Goal: Transaction & Acquisition: Subscribe to service/newsletter

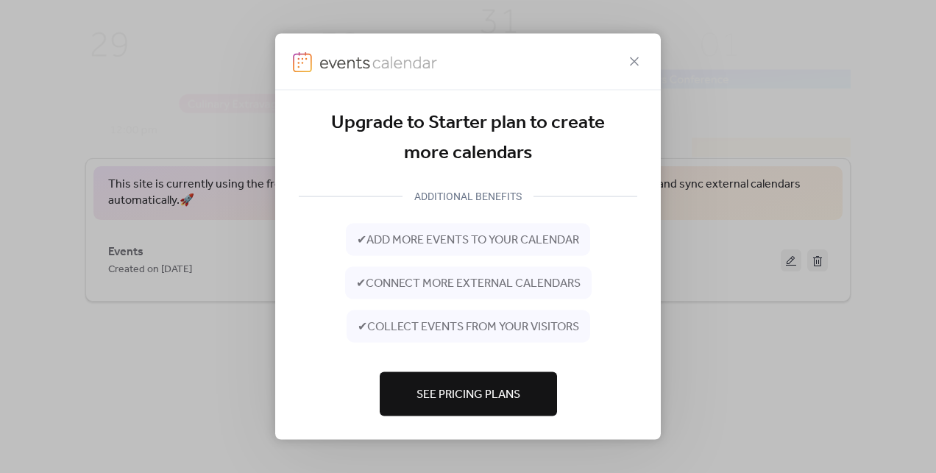
click at [474, 394] on span "See Pricing Plans" at bounding box center [468, 394] width 104 height 18
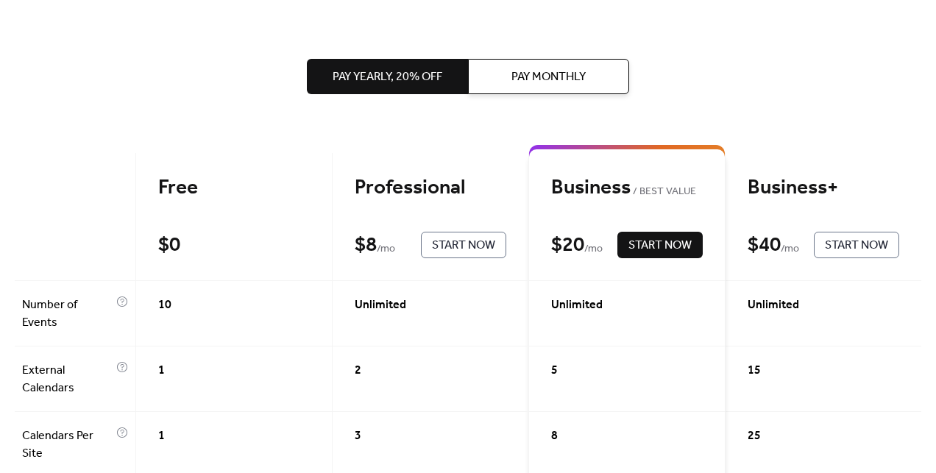
click at [204, 263] on div "Free $ 0 Start Now" at bounding box center [234, 217] width 196 height 128
click at [565, 60] on button "Pay Monthly" at bounding box center [548, 76] width 161 height 35
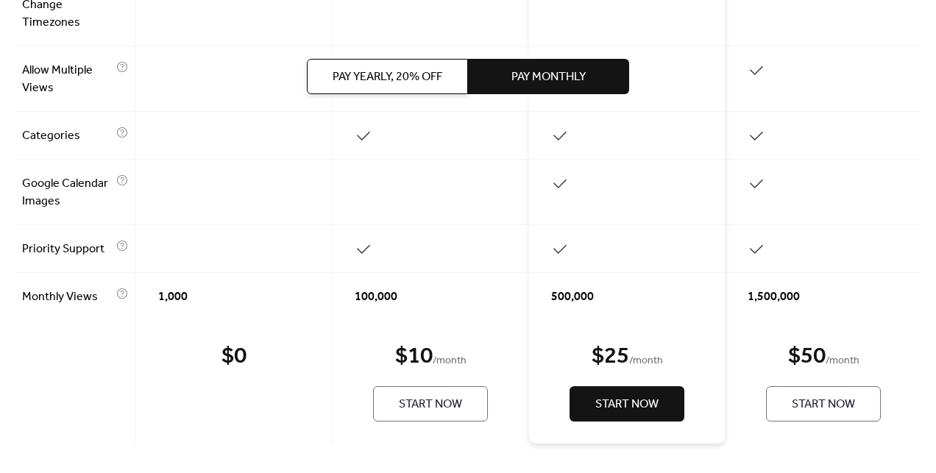
scroll to position [1008, 0]
click at [246, 360] on div "$ 0 Start Now" at bounding box center [234, 382] width 196 height 124
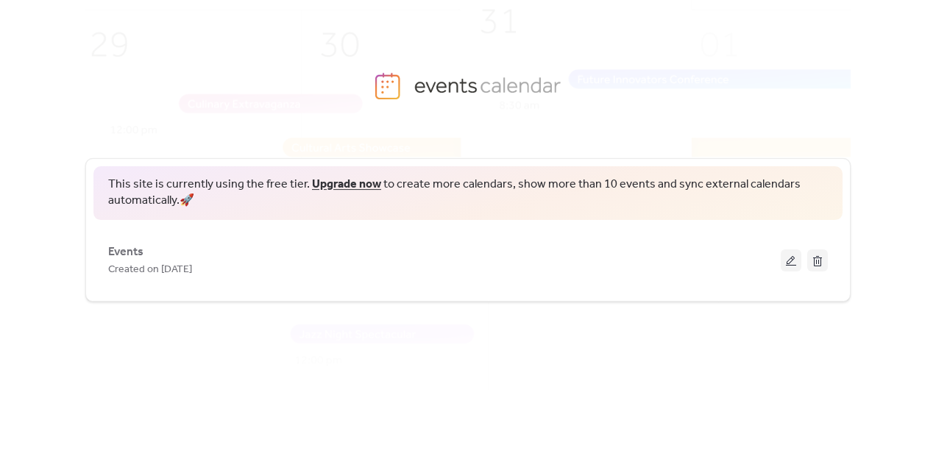
click at [382, 302] on div "This site is currently using the free tier. Upgrade now to create more calendar…" at bounding box center [467, 296] width 765 height 322
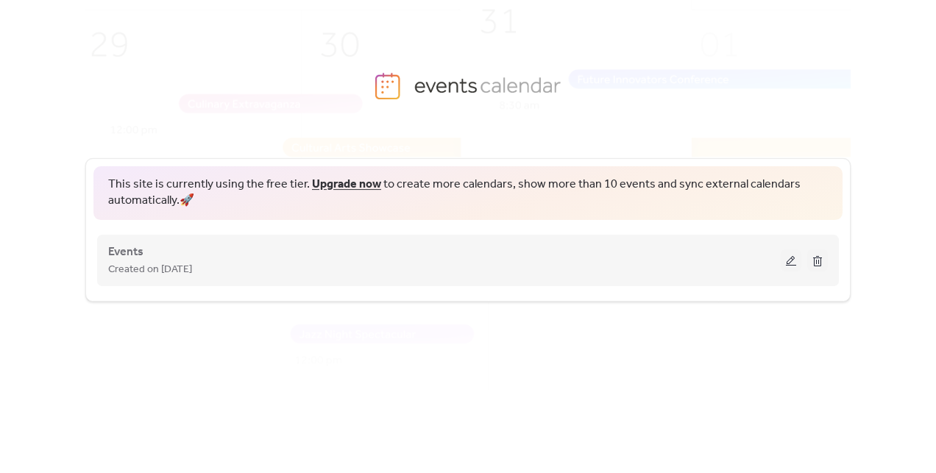
click at [379, 280] on div "Events Created on [DATE]" at bounding box center [467, 260] width 719 height 59
click at [348, 267] on div "Created on [DATE]" at bounding box center [444, 269] width 672 height 18
click at [816, 262] on button at bounding box center [817, 260] width 21 height 22
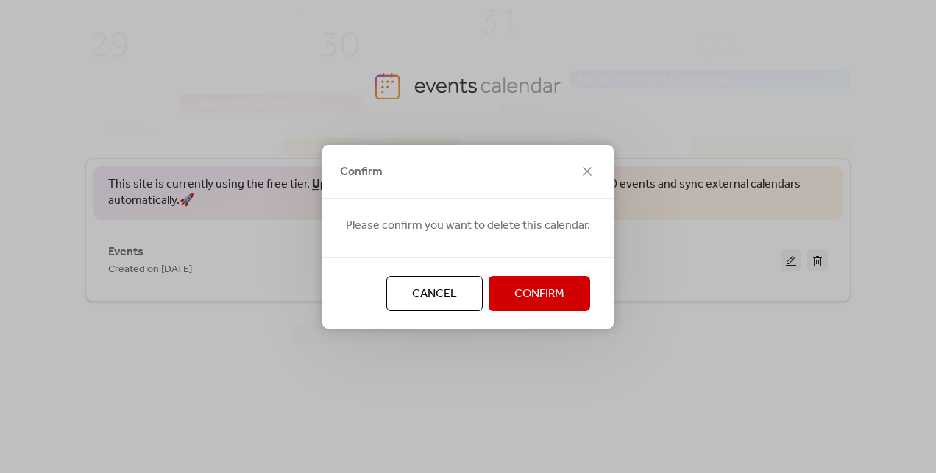
click at [514, 288] on span "Confirm" at bounding box center [539, 294] width 50 height 18
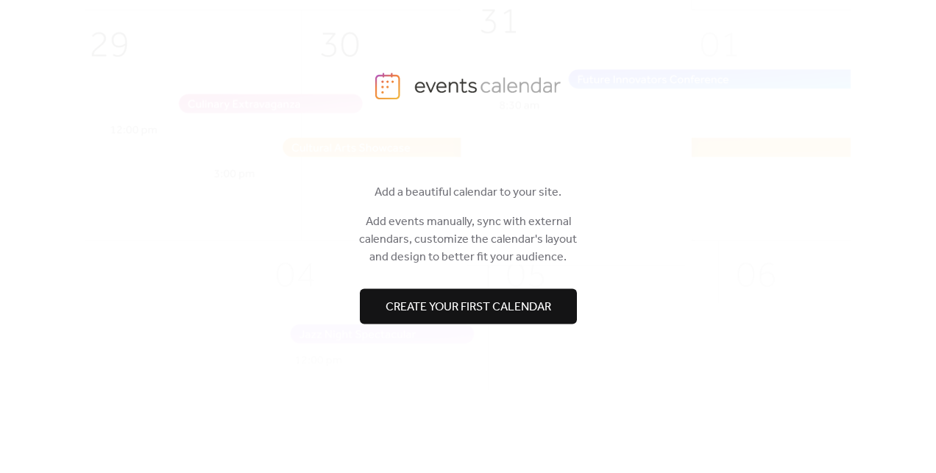
click at [518, 310] on span "Create your first calendar" at bounding box center [468, 308] width 166 height 18
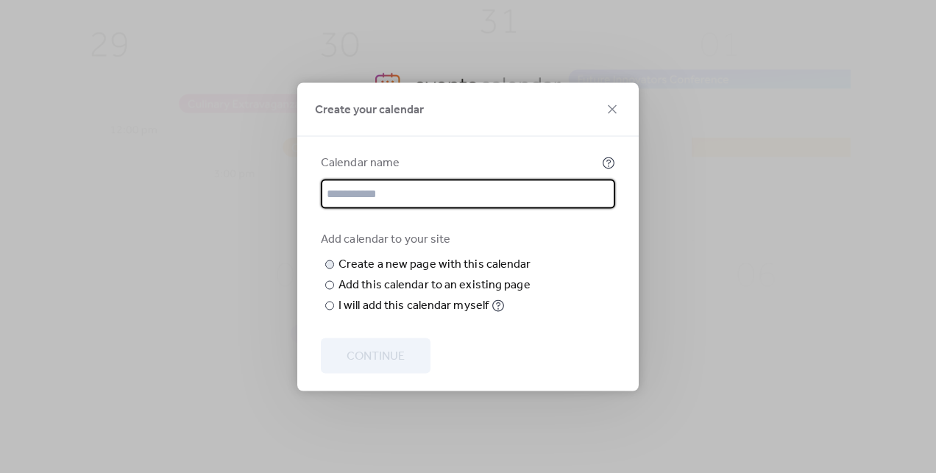
click at [0, 0] on input "text" at bounding box center [0, 0] width 0 height 0
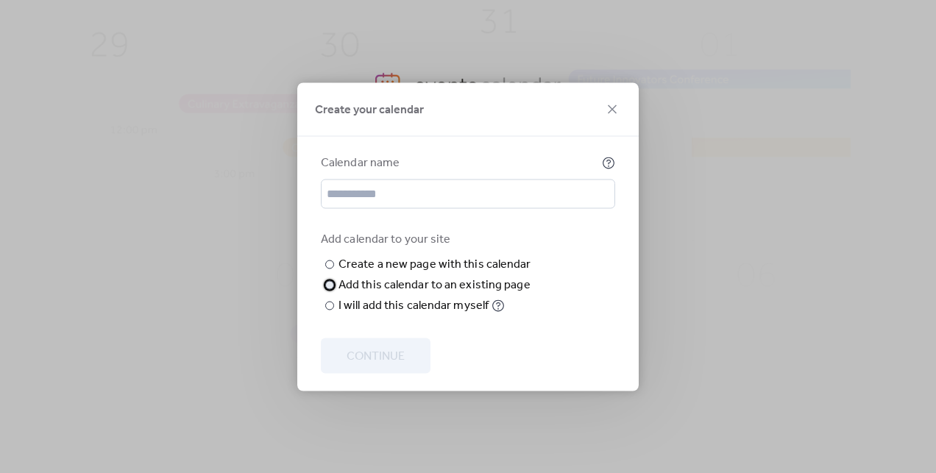
click at [331, 293] on div "​" at bounding box center [328, 285] width 15 height 18
click at [327, 310] on div at bounding box center [329, 305] width 9 height 9
click at [326, 266] on div at bounding box center [329, 264] width 9 height 9
click at [0, 0] on input "text" at bounding box center [0, 0] width 0 height 0
click at [431, 179] on input "text" at bounding box center [468, 193] width 294 height 29
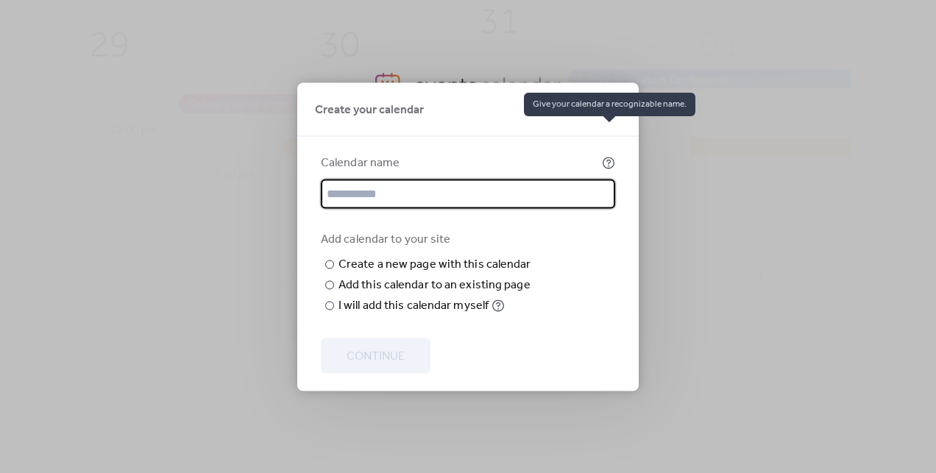
click at [605, 156] on icon at bounding box center [608, 162] width 13 height 13
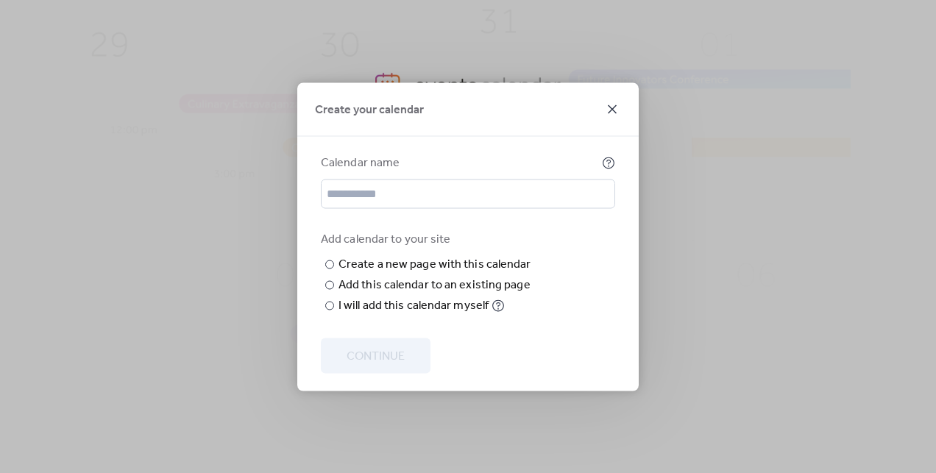
click at [611, 100] on icon at bounding box center [612, 109] width 18 height 18
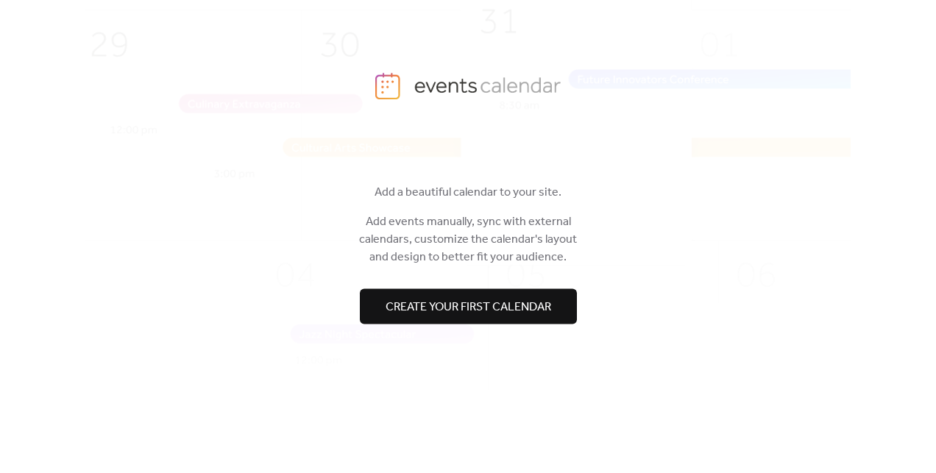
click at [124, 338] on div "Hi! 👋 Add a beautiful calendar to your site. Add events manually, sync with ext…" at bounding box center [467, 296] width 765 height 322
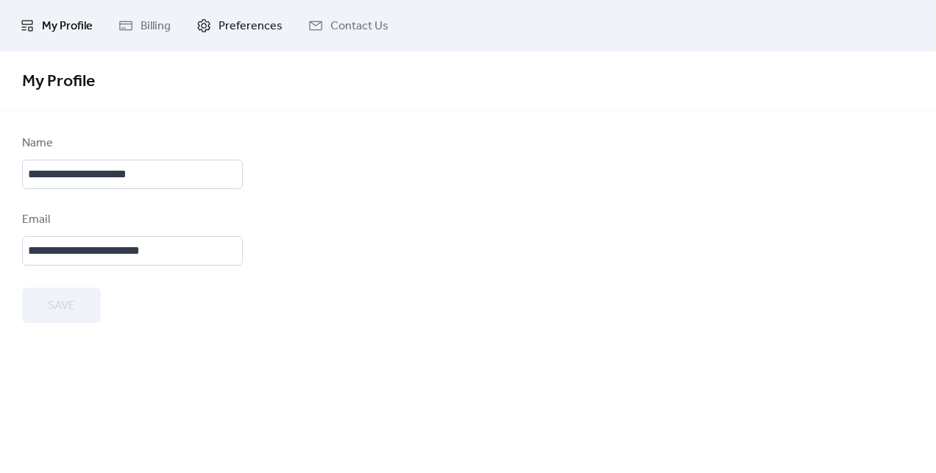
click at [248, 34] on span "Preferences" at bounding box center [250, 27] width 64 height 18
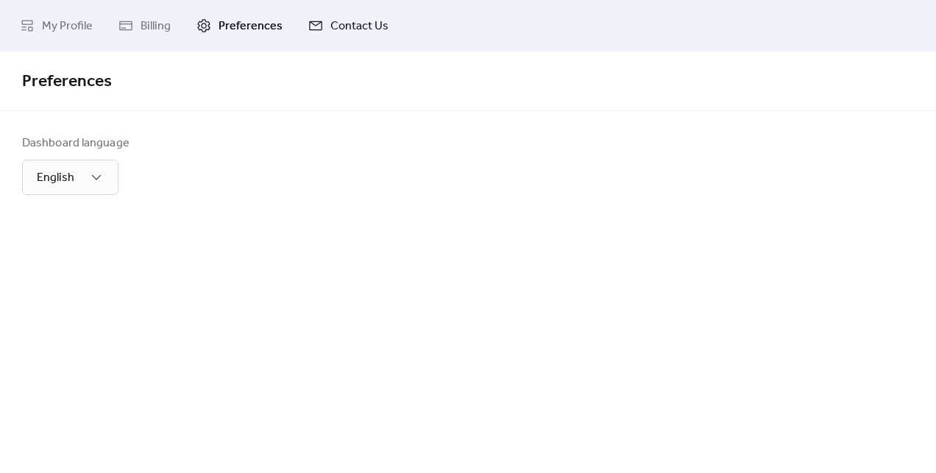
click at [344, 28] on span "Contact Us" at bounding box center [359, 27] width 58 height 18
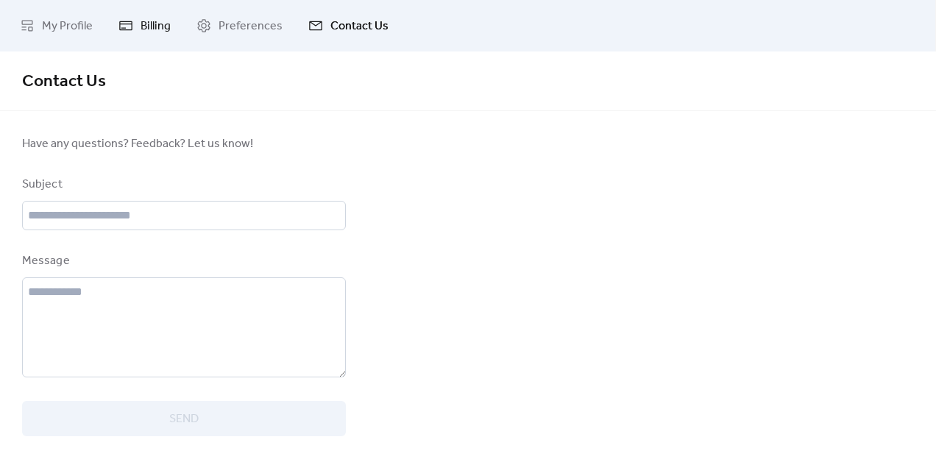
click at [110, 30] on link "Billing" at bounding box center [144, 26] width 74 height 40
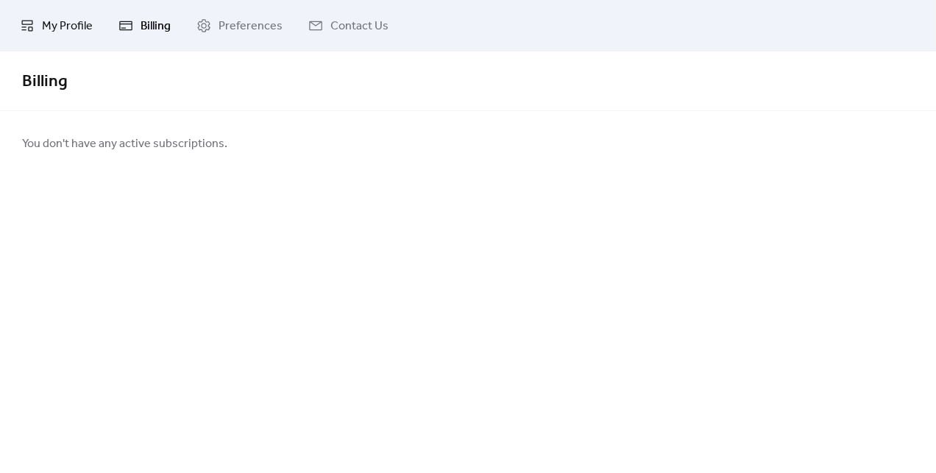
click at [55, 14] on link "My Profile" at bounding box center [56, 26] width 95 height 40
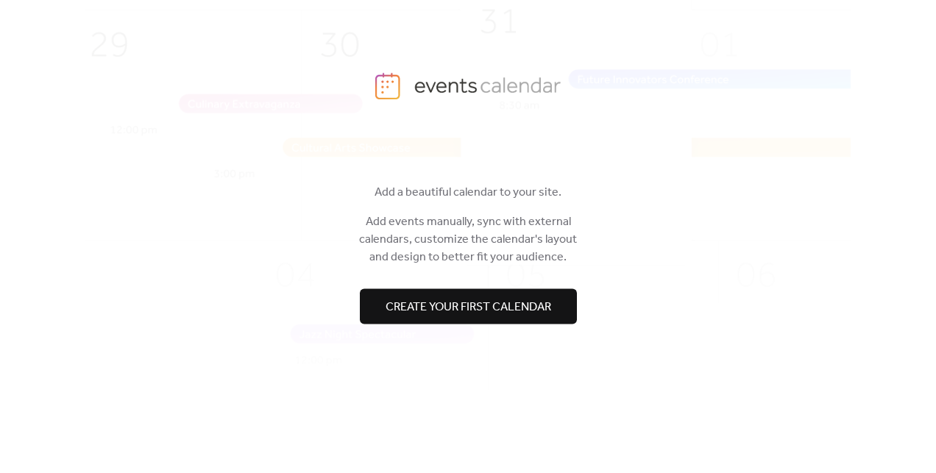
click at [403, 319] on button "Create your first calendar" at bounding box center [468, 306] width 217 height 35
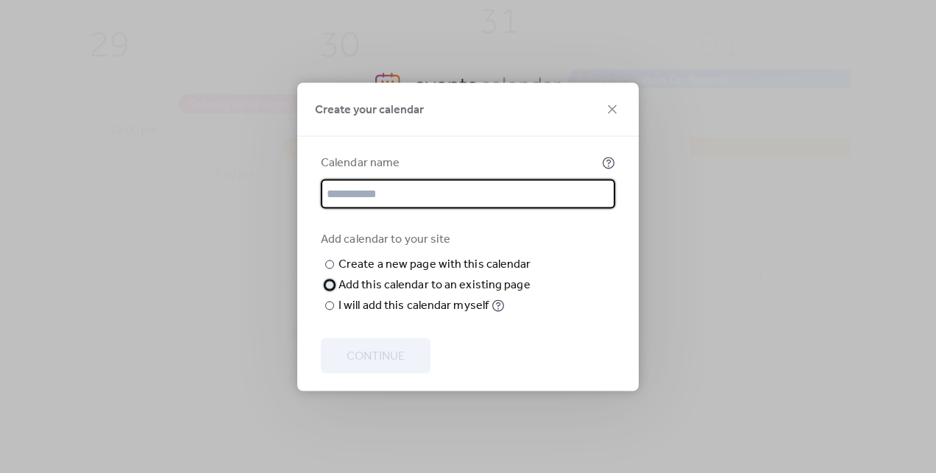
click at [413, 293] on div "Add this calendar to an existing page" at bounding box center [434, 285] width 192 height 18
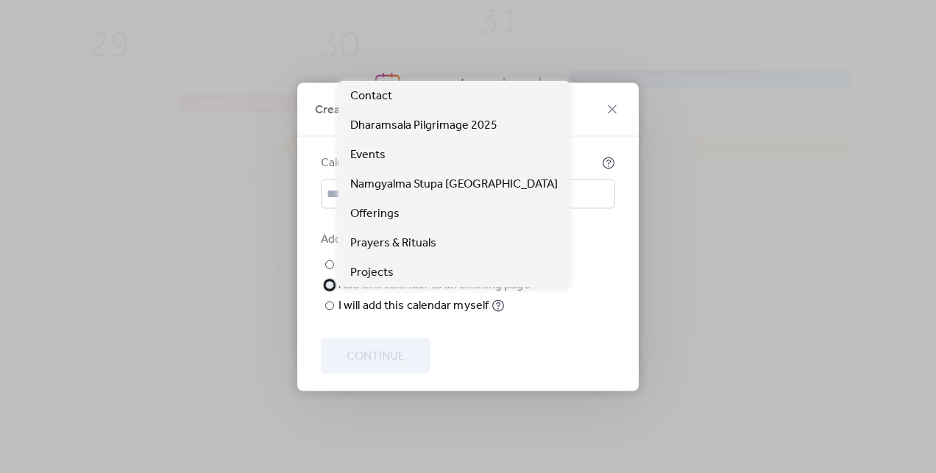
click at [0, 0] on div at bounding box center [0, 0] width 0 height 0
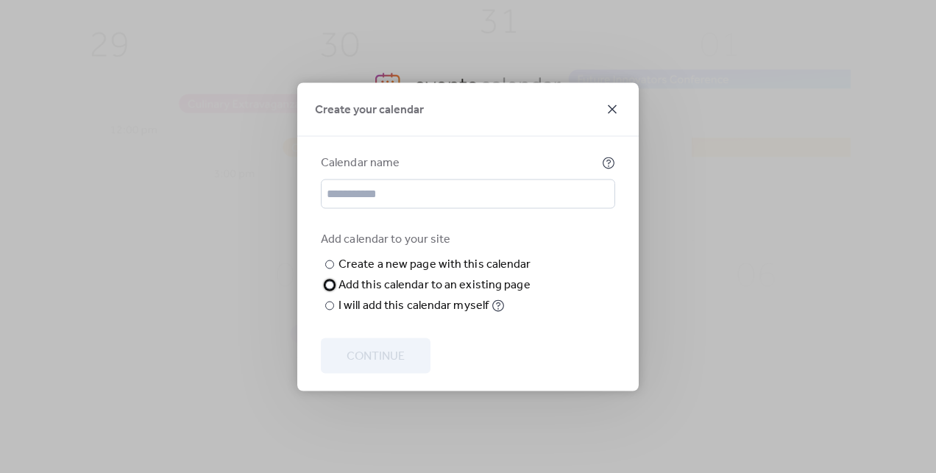
click at [612, 100] on icon at bounding box center [612, 109] width 18 height 18
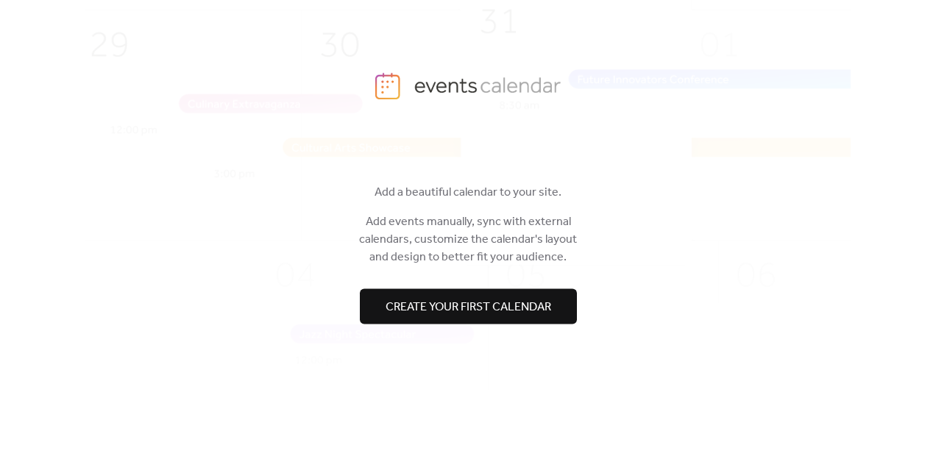
click at [726, 241] on div "Hi! 👋 Add a beautiful calendar to your site. Add events manually, sync with ext…" at bounding box center [467, 296] width 765 height 322
